Goal: Information Seeking & Learning: Learn about a topic

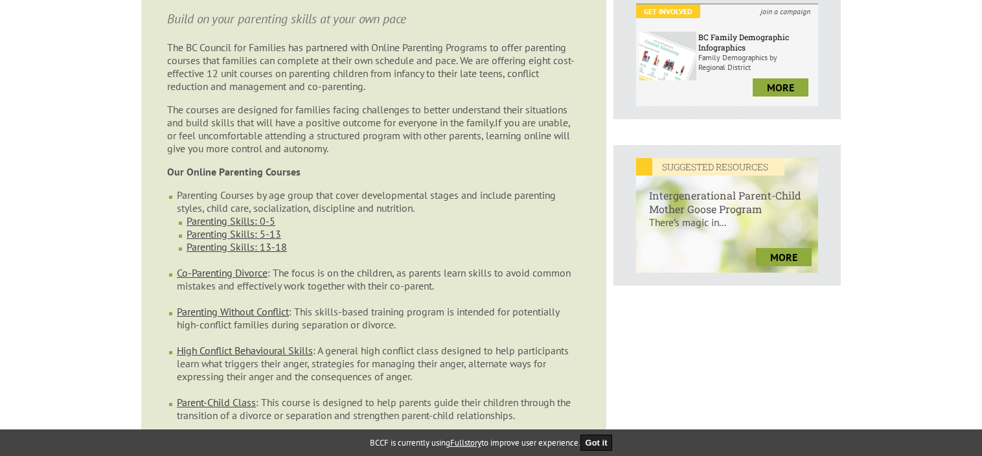
scroll to position [454, 0]
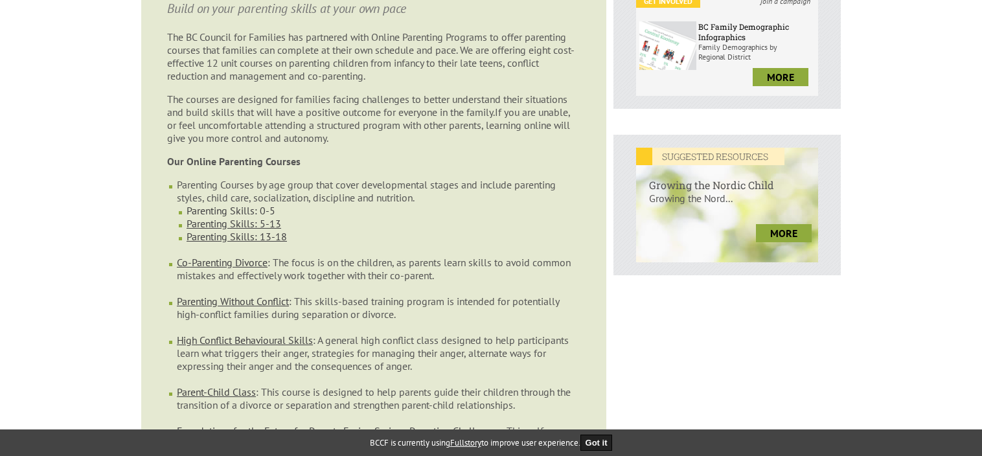
click at [213, 204] on link "Parenting Skills: 0-5" at bounding box center [231, 210] width 89 height 13
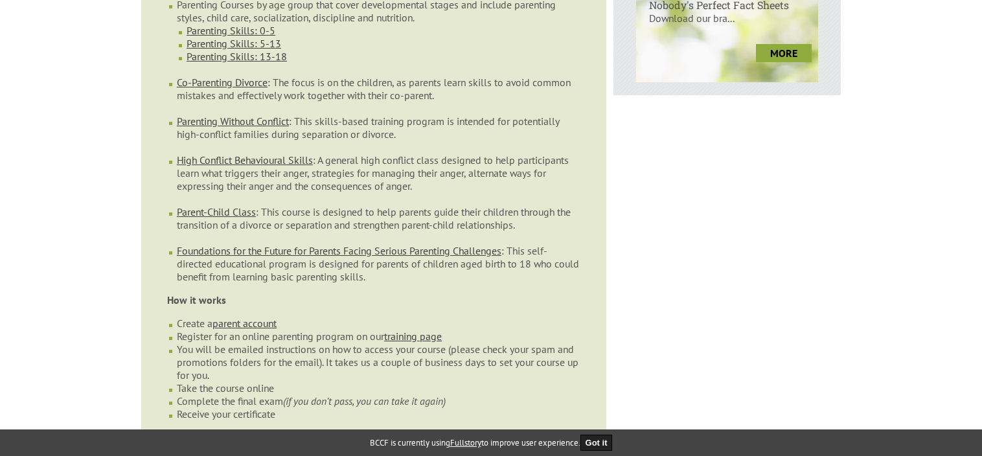
scroll to position [713, 0]
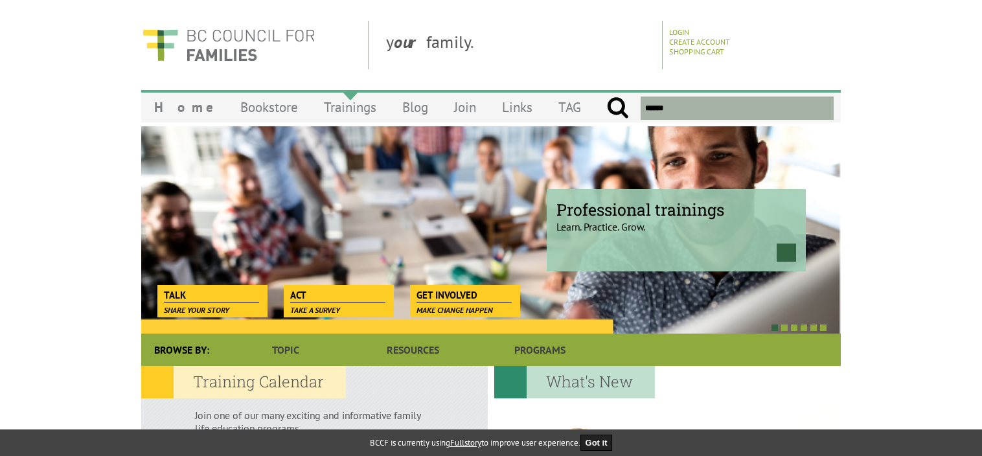
click at [345, 111] on link "Trainings" at bounding box center [350, 107] width 78 height 30
